Goal: Find specific page/section: Find specific page/section

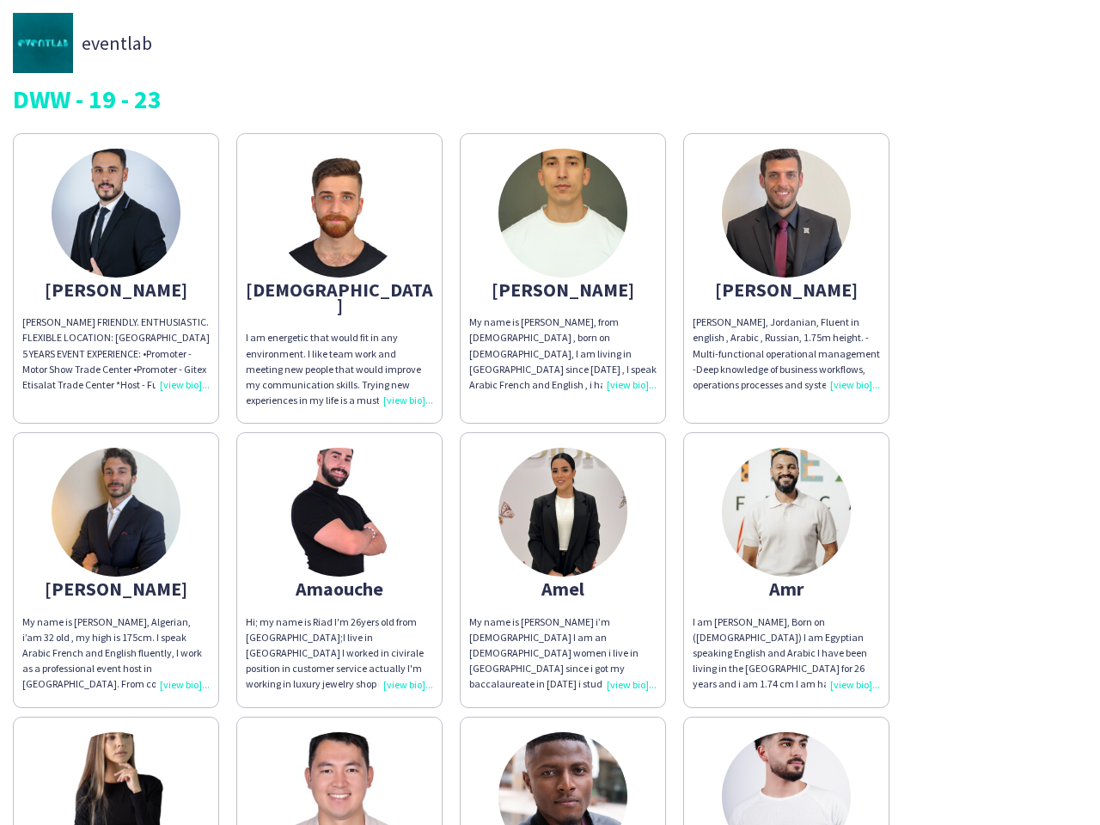
click at [116, 271] on img at bounding box center [116, 213] width 129 height 129
click at [340, 271] on img at bounding box center [339, 213] width 129 height 129
click at [563, 271] on img at bounding box center [563, 213] width 129 height 129
click at [787, 271] on img at bounding box center [786, 213] width 129 height 129
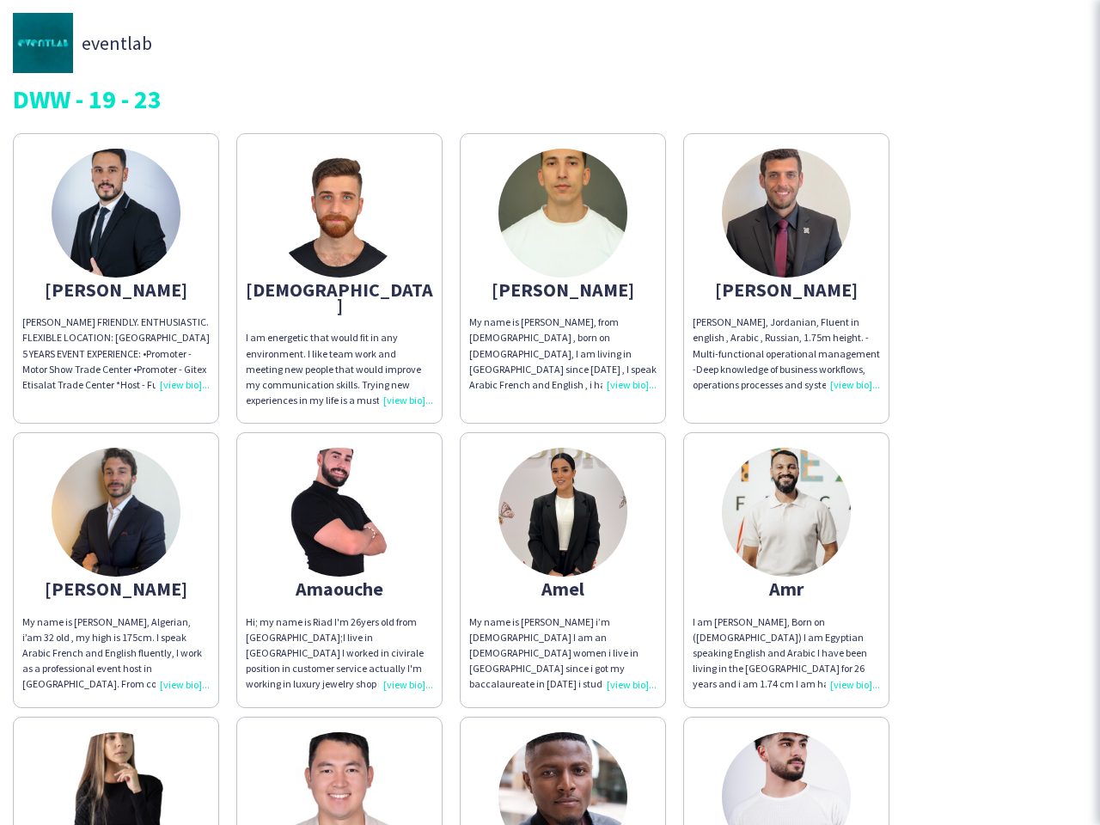
click at [116, 554] on img at bounding box center [116, 512] width 129 height 129
click at [340, 554] on img at bounding box center [339, 512] width 129 height 129
click at [563, 554] on img at bounding box center [563, 512] width 129 height 129
click at [787, 554] on img at bounding box center [786, 512] width 129 height 129
click at [116, 762] on img at bounding box center [116, 796] width 129 height 129
